Goal: Task Accomplishment & Management: Use online tool/utility

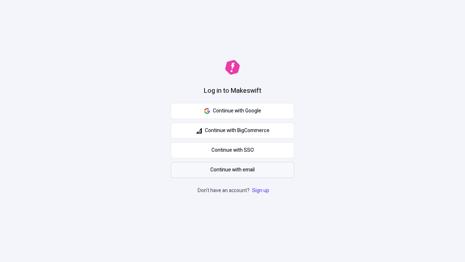
click at [233, 170] on span "Continue with email" at bounding box center [232, 170] width 44 height 8
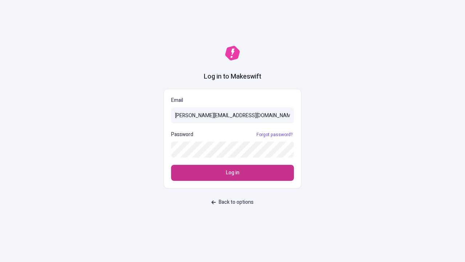
click at [233, 173] on span "Log in" at bounding box center [232, 173] width 13 height 8
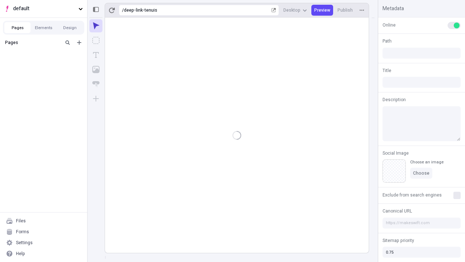
type input "/deep-link-tenuis"
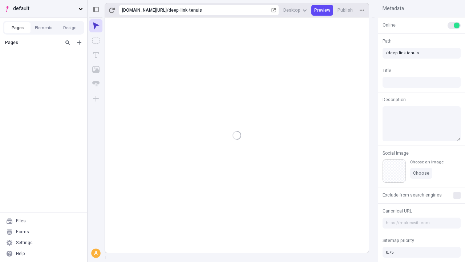
click at [44, 9] on span "default" at bounding box center [44, 9] width 63 height 8
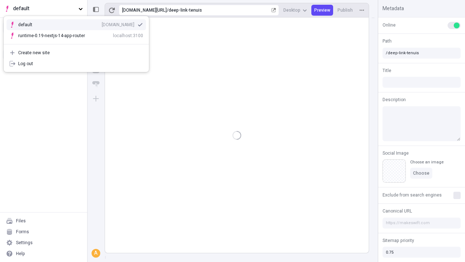
click at [102, 23] on div "[DOMAIN_NAME]" at bounding box center [118, 25] width 33 height 6
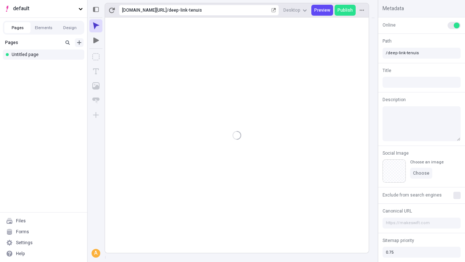
click at [79, 43] on icon "Add new" at bounding box center [79, 42] width 4 height 4
click at [46, 66] on div "Blank page" at bounding box center [46, 66] width 70 height 11
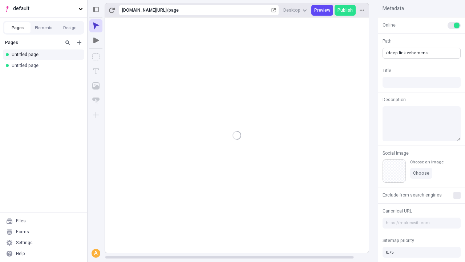
type input "/deep-link-vehemens"
click at [79, 43] on icon "Add new" at bounding box center [79, 42] width 4 height 4
click at [46, 66] on div "Blank page" at bounding box center [46, 66] width 70 height 11
type input "/page"
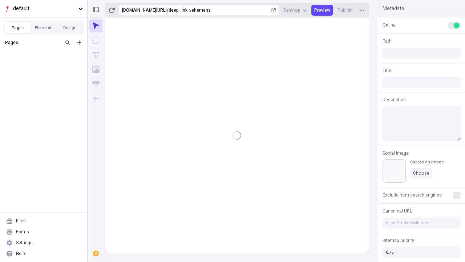
type input "/deep-link-vehemens"
